Goal: Task Accomplishment & Management: Manage account settings

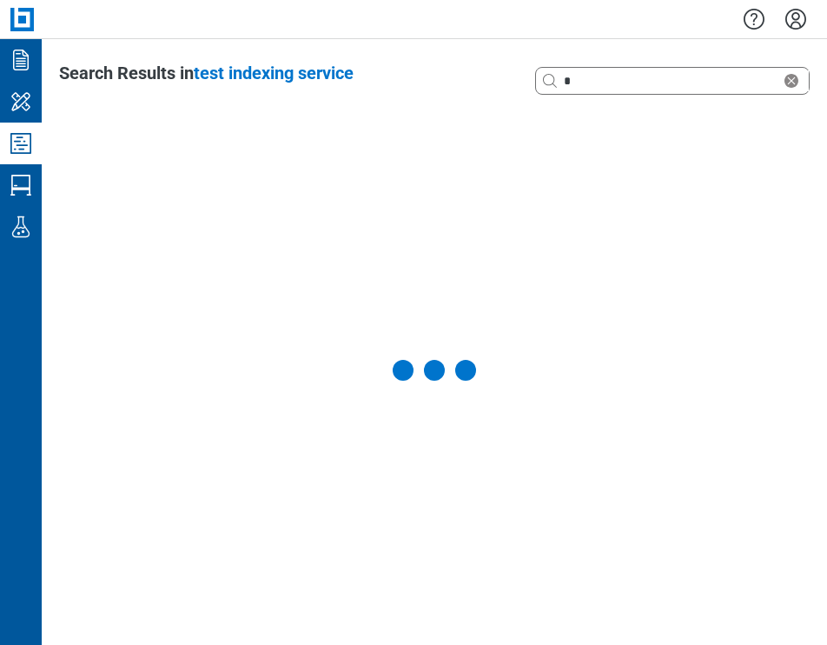
select select "**********"
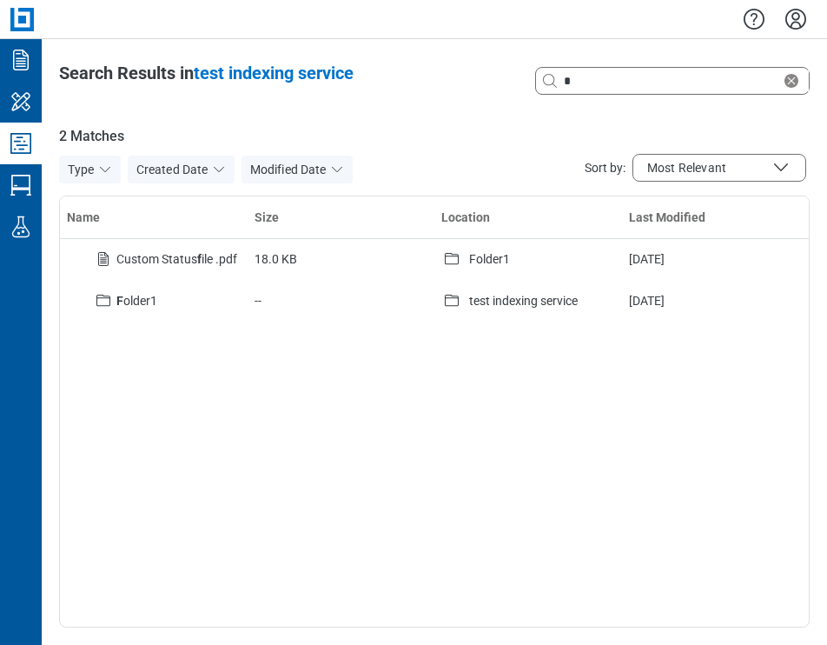
drag, startPoint x: 797, startPoint y: 25, endPoint x: 800, endPoint y: 34, distance: 9.1
click at [797, 25] on icon "Settings" at bounding box center [796, 19] width 28 height 28
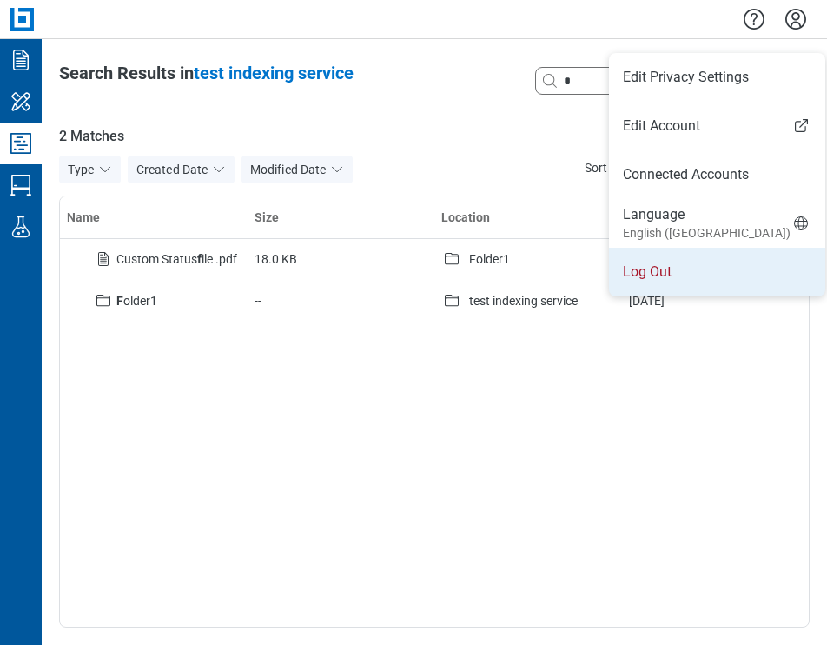
click at [681, 275] on li "Log Out" at bounding box center [717, 272] width 216 height 49
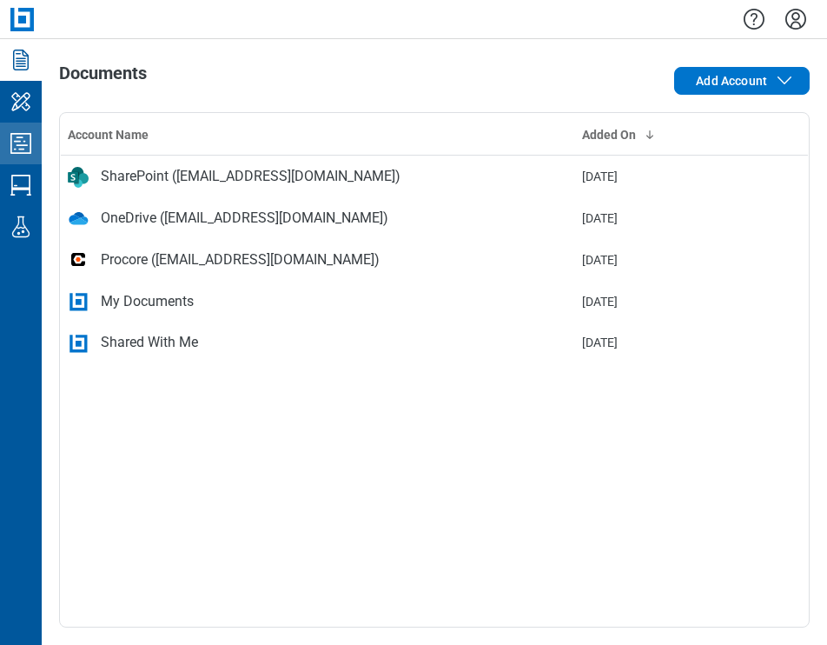
click at [23, 149] on icon "Studio Projects" at bounding box center [20, 143] width 21 height 21
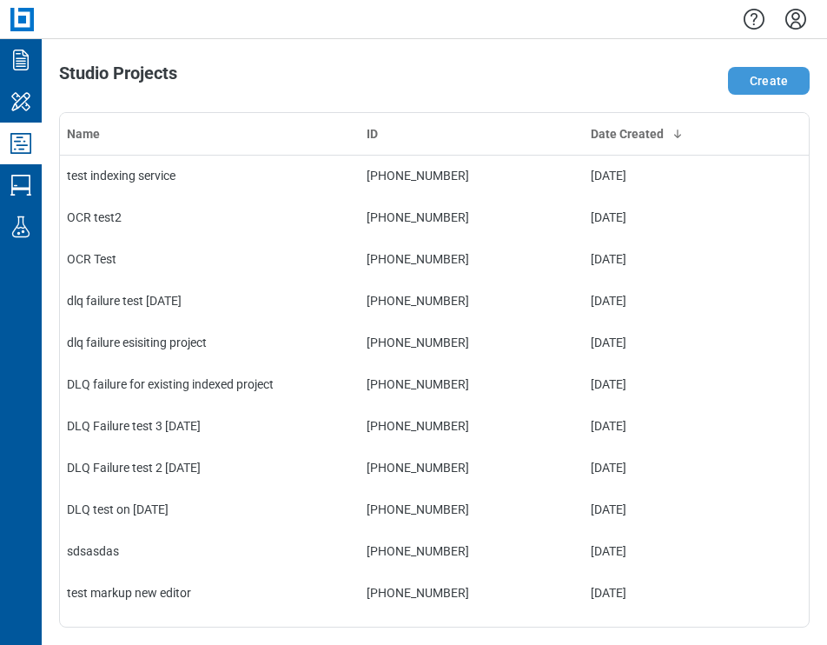
click at [751, 82] on button "Create" at bounding box center [769, 81] width 82 height 28
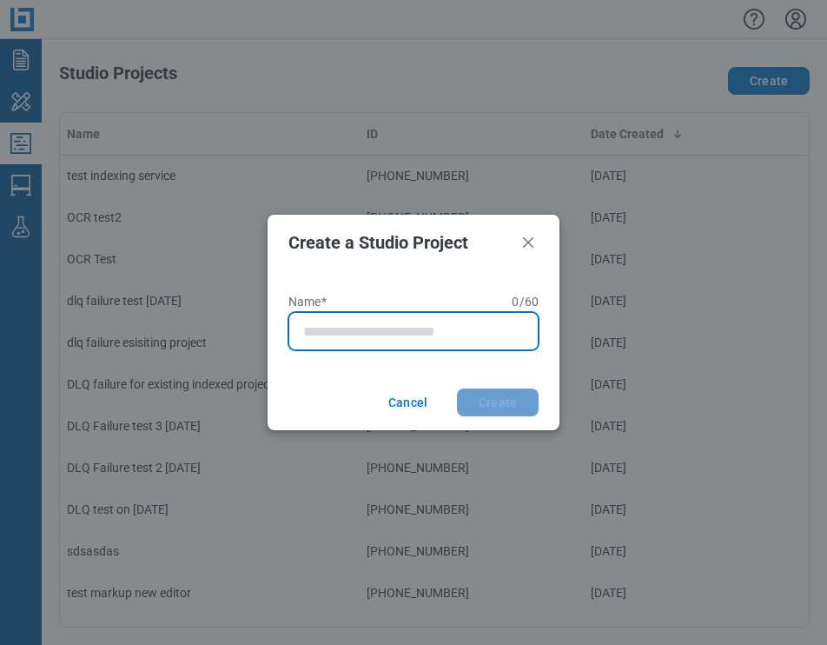
click at [365, 324] on input "Name* 0 of 60 characters 0 / 60" at bounding box center [417, 331] width 228 height 21
type input "**********"
click at [457, 388] on button "Create" at bounding box center [498, 402] width 82 height 28
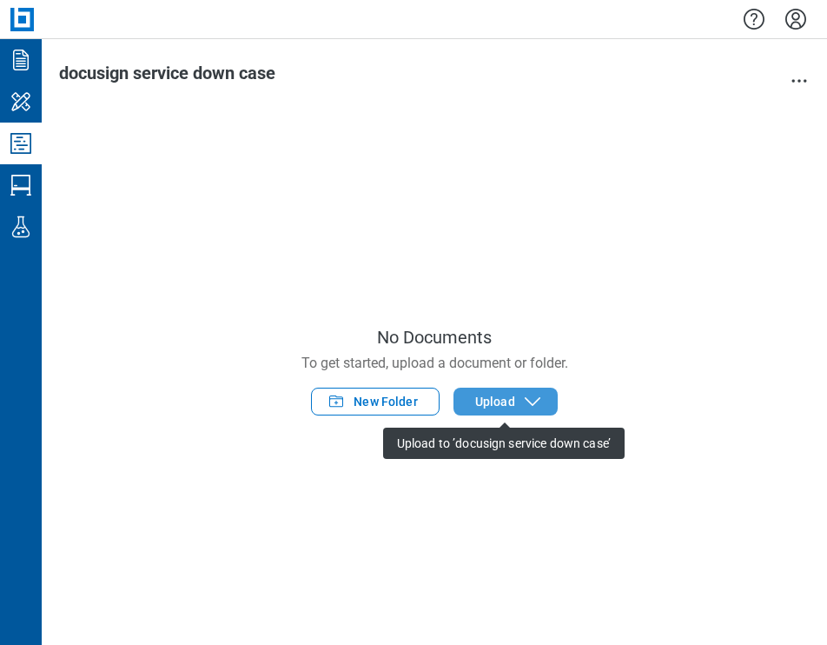
click at [495, 402] on span "Upload" at bounding box center [495, 401] width 40 height 17
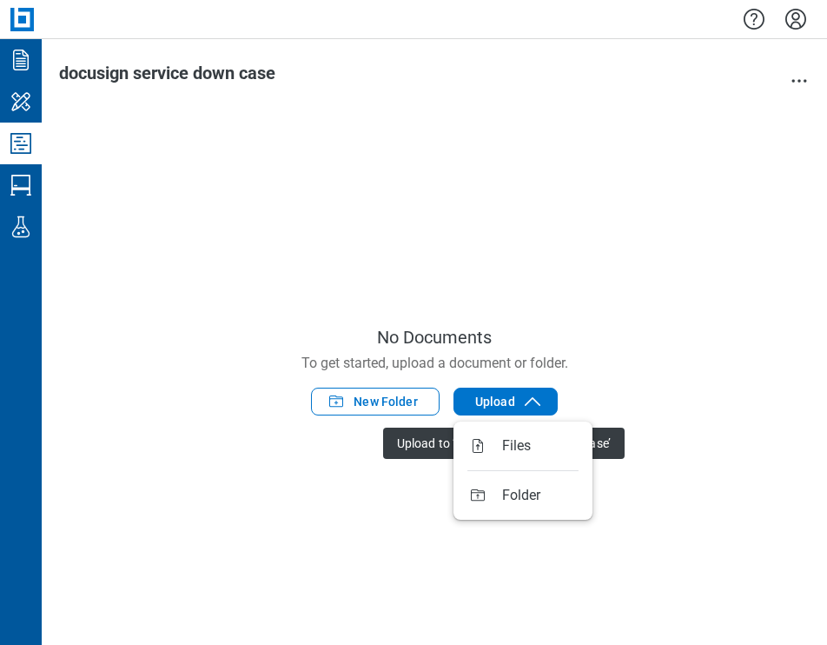
click at [744, 486] on div "No Documents To get started, upload a document or folder. New Folder Upload Upl…" at bounding box center [434, 369] width 751 height 515
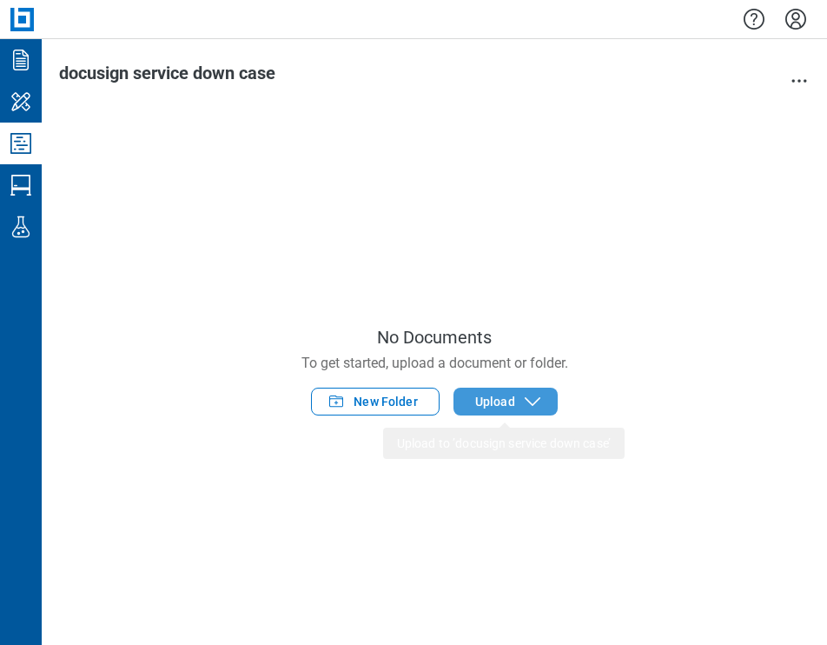
click at [527, 407] on icon "button" at bounding box center [532, 401] width 21 height 21
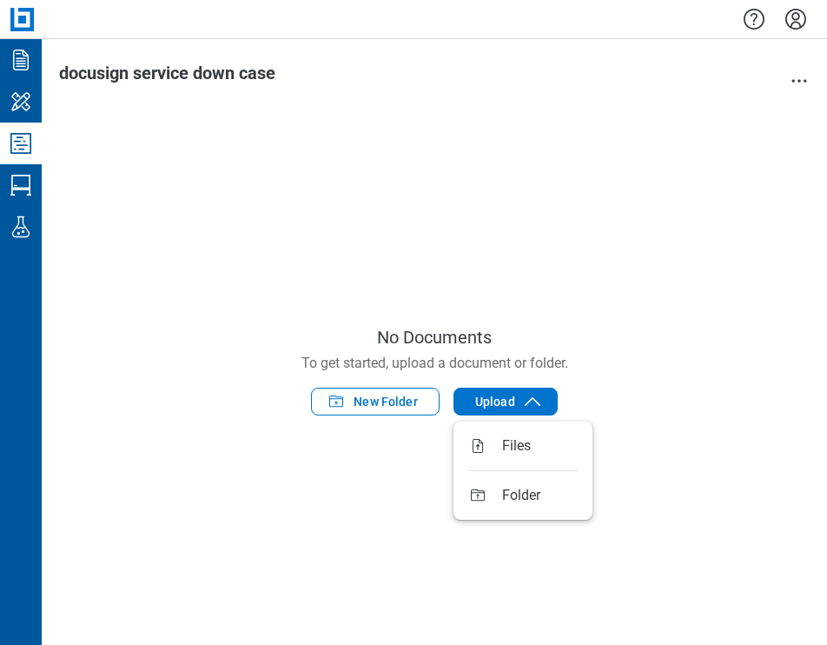
click at [709, 526] on div "No Documents To get started, upload a document or folder. New Folder Upload" at bounding box center [434, 369] width 751 height 515
click at [533, 407] on icon "button" at bounding box center [532, 401] width 21 height 21
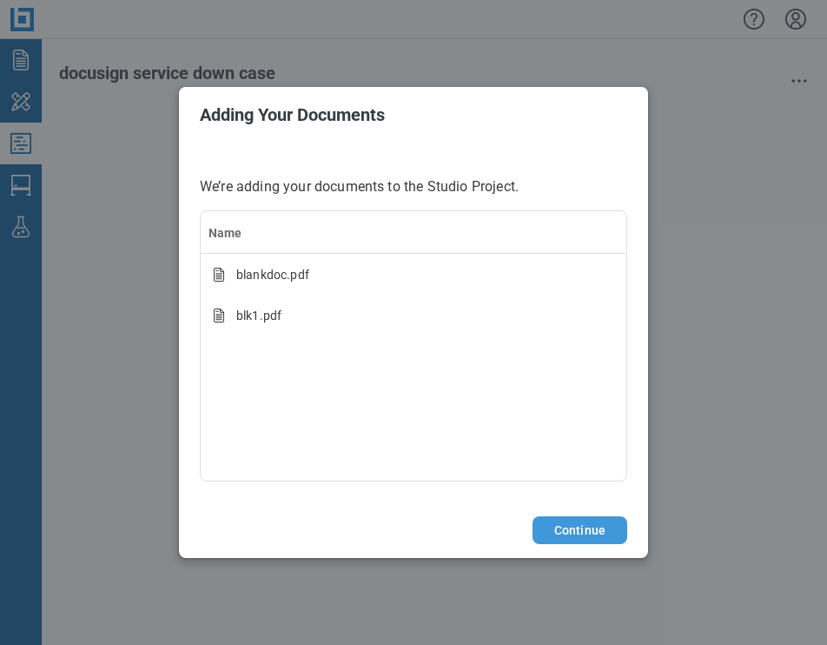
click at [584, 531] on button "Continue" at bounding box center [579, 530] width 95 height 28
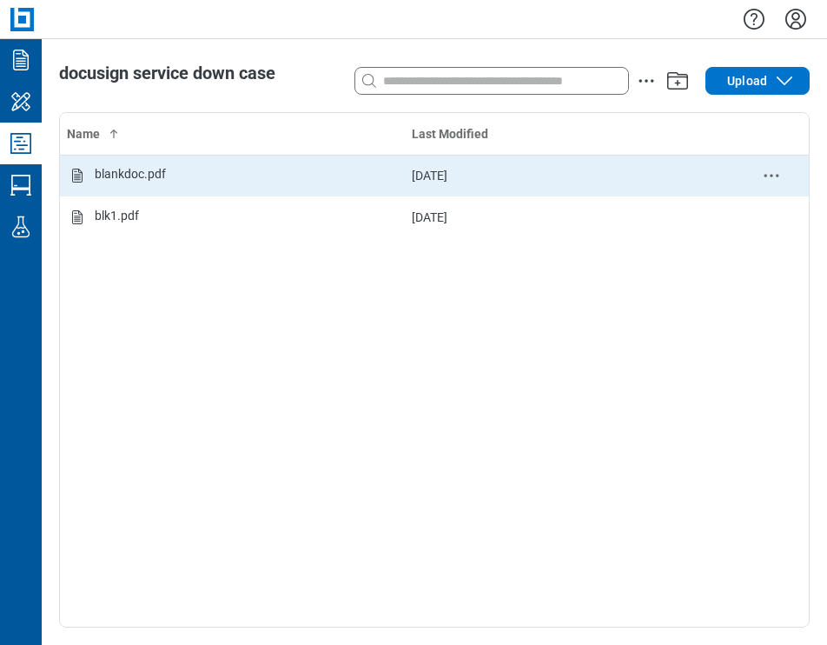
click at [172, 170] on div "blankdoc.pdf" at bounding box center [232, 175] width 331 height 21
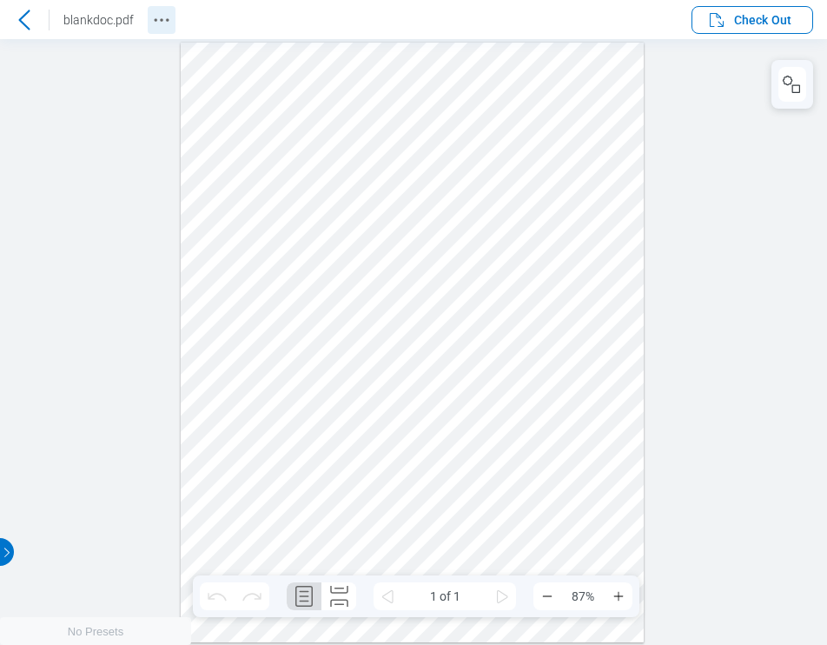
click at [161, 20] on circle "Revision History" at bounding box center [161, 19] width 3 height 3
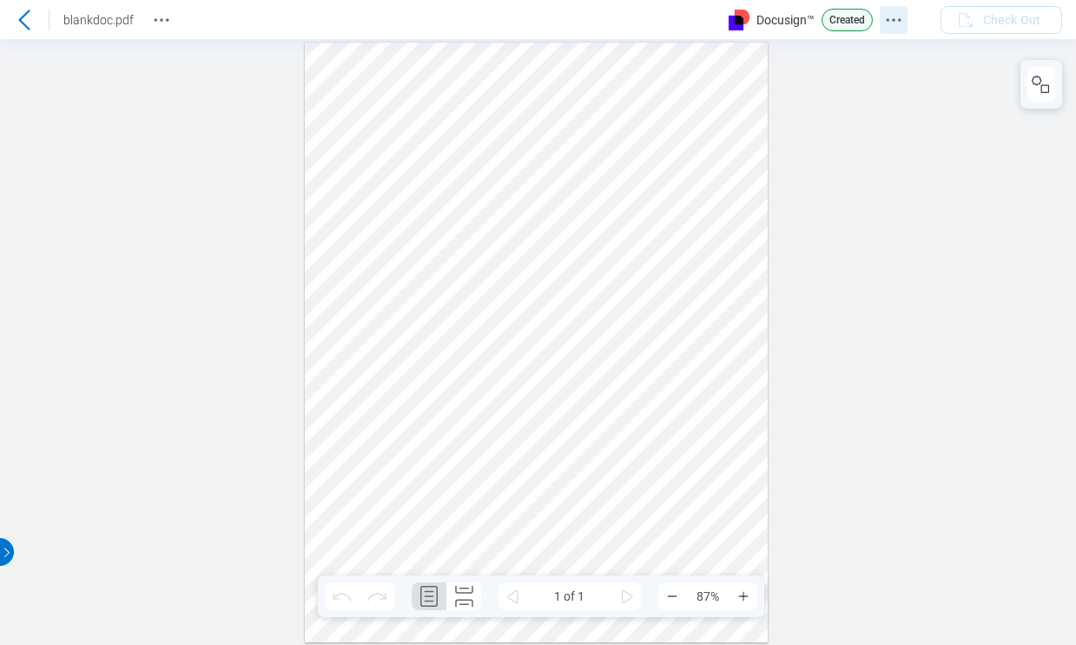
click at [826, 25] on icon "Docusign Menu" at bounding box center [893, 20] width 21 height 21
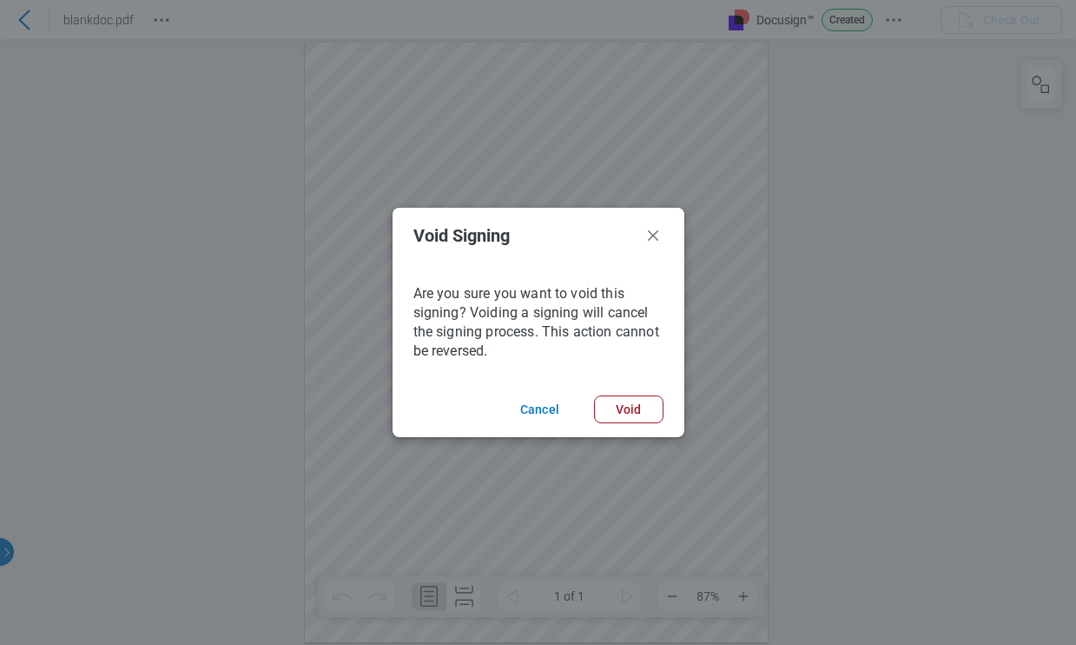
drag, startPoint x: 624, startPoint y: 412, endPoint x: 718, endPoint y: 422, distance: 95.3
click at [624, 413] on button "Void" at bounding box center [628, 409] width 69 height 28
